Goal: Information Seeking & Learning: Find contact information

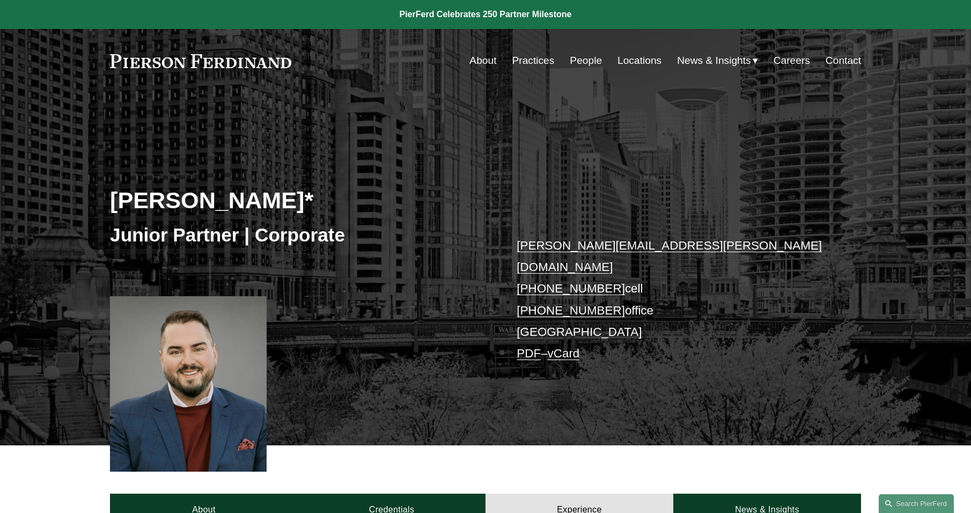
click at [587, 59] on link "People" at bounding box center [586, 60] width 32 height 20
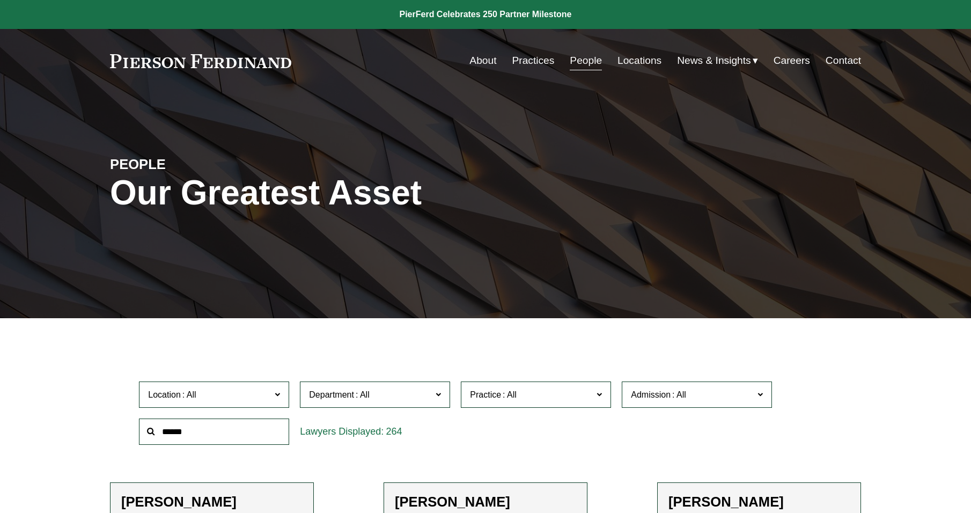
scroll to position [54, 0]
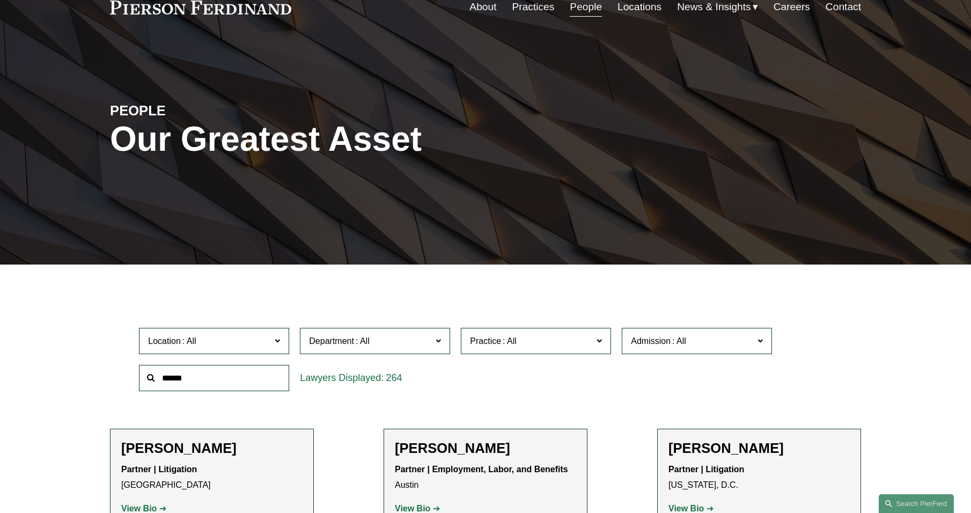
click at [273, 380] on input "text" at bounding box center [214, 378] width 150 height 26
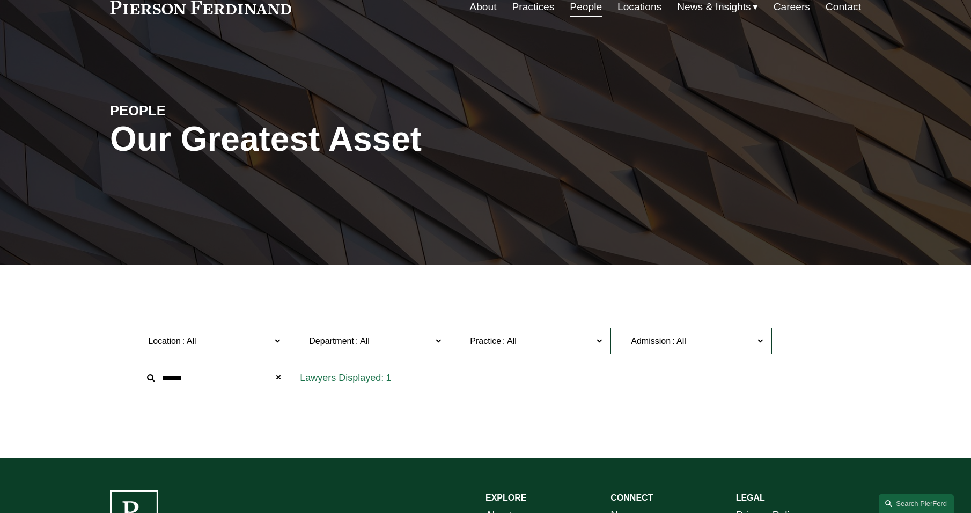
type input "******"
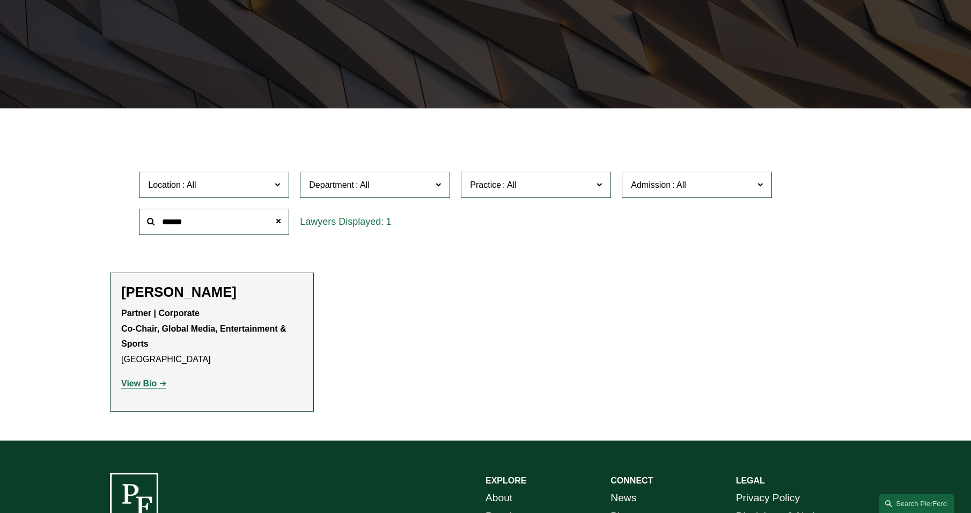
scroll to position [215, 0]
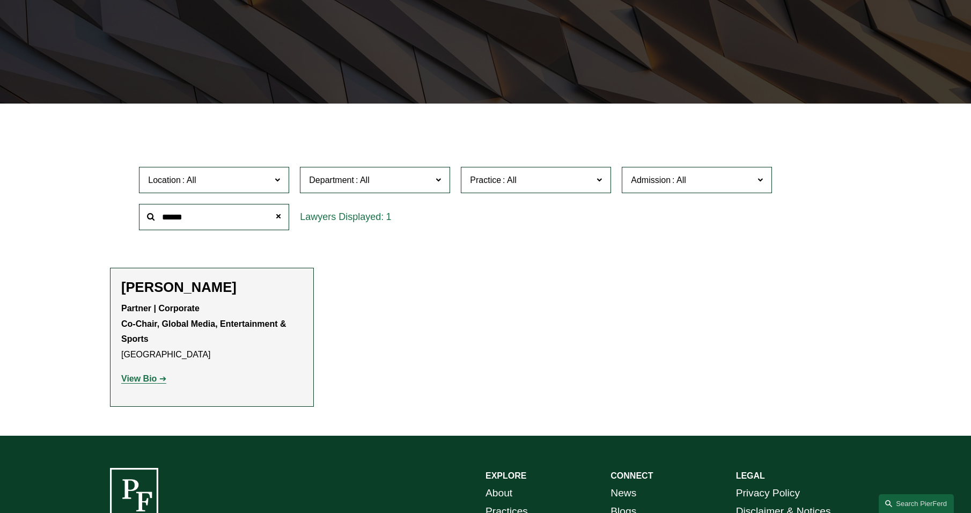
click at [138, 376] on strong "View Bio" at bounding box center [138, 378] width 35 height 9
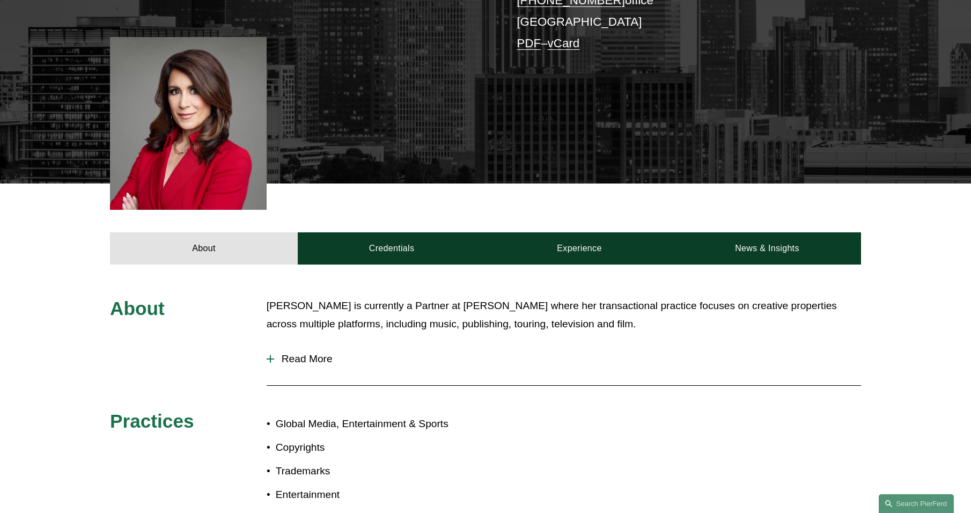
scroll to position [322, 0]
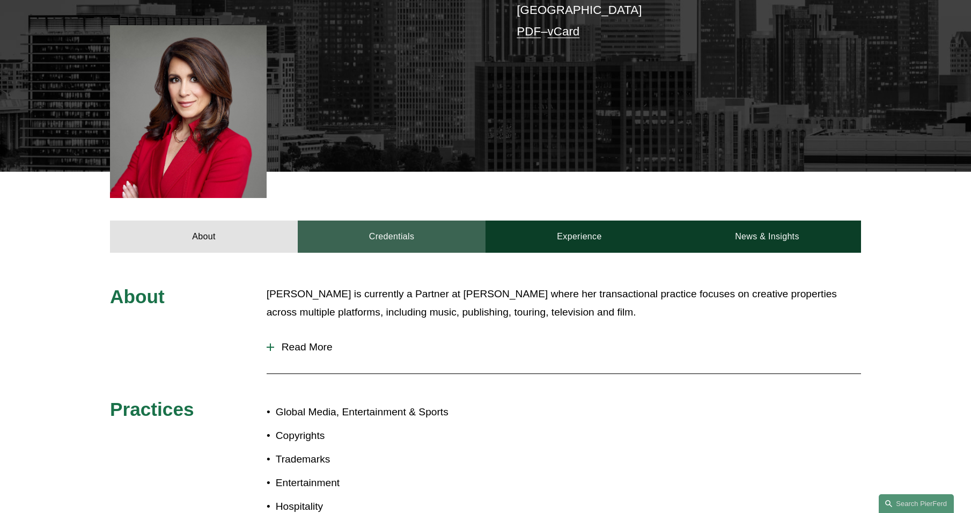
click at [396, 225] on link "Credentials" at bounding box center [392, 237] width 188 height 32
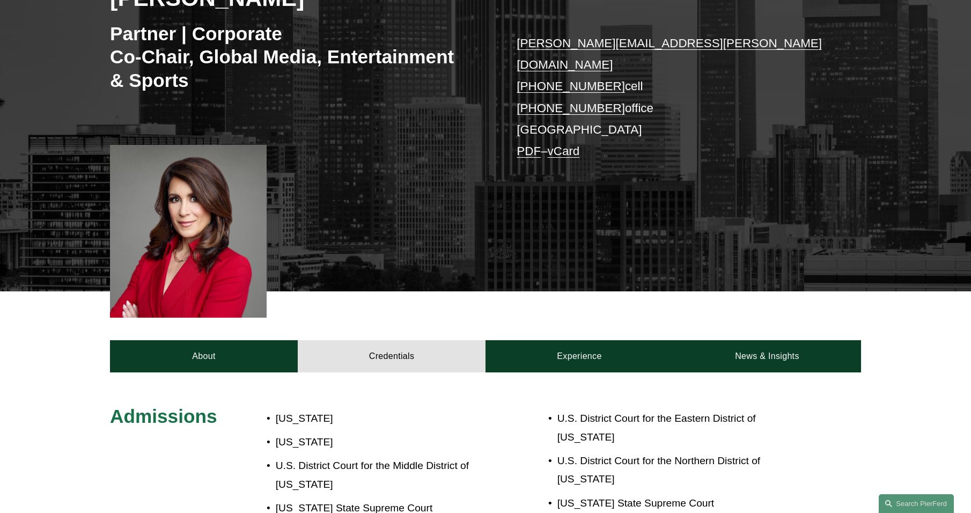
scroll to position [215, 0]
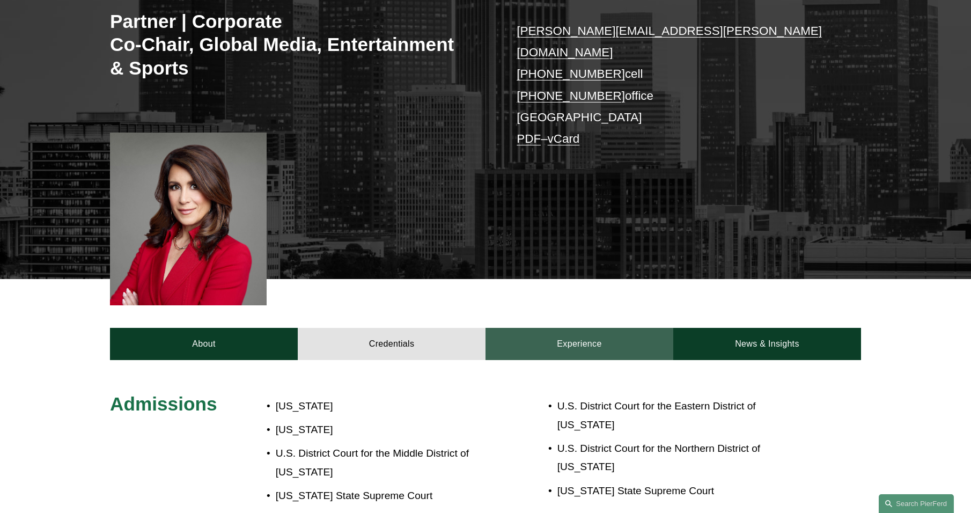
click at [584, 328] on link "Experience" at bounding box center [580, 344] width 188 height 32
